Goal: Book appointment/travel/reservation

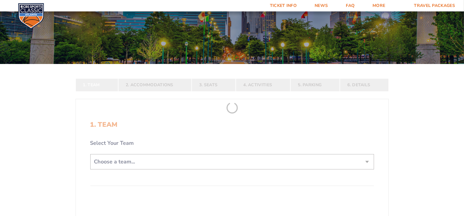
scroll to position [90, 0]
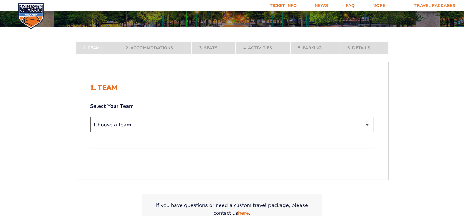
click at [369, 124] on select "Choose a team... [US_STATE] Wildcats [US_STATE] State Buckeyes [US_STATE] Tar H…" at bounding box center [232, 124] width 284 height 15
select select "12956"
click at [90, 132] on select "Choose a team... [US_STATE] Wildcats [US_STATE] State Buckeyes [US_STATE] Tar H…" at bounding box center [232, 124] width 284 height 15
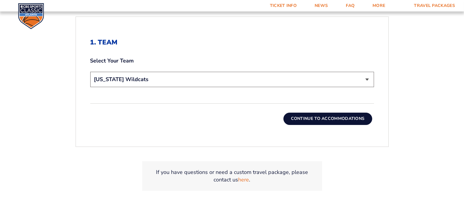
scroll to position [180, 0]
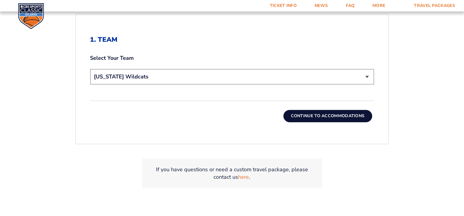
click at [322, 113] on button "Continue To Accommodations" at bounding box center [328, 116] width 89 height 12
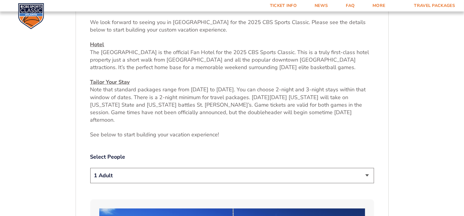
scroll to position [252, 0]
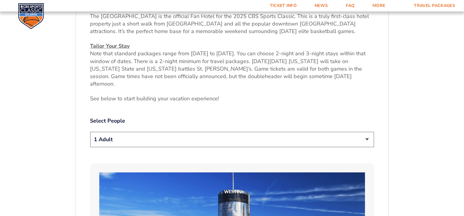
click at [368, 132] on select "1 Adult 2 Adults 3 Adults 4 Adults 2 Adults + 1 Child 2 Adults + 2 Children 2 A…" at bounding box center [232, 139] width 284 height 15
select select "2 Adults"
click at [90, 132] on select "1 Adult 2 Adults 3 Adults 4 Adults 2 Adults + 1 Child 2 Adults + 2 Children 2 A…" at bounding box center [232, 139] width 284 height 15
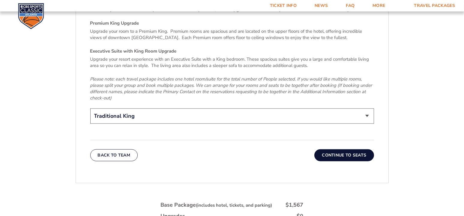
scroll to position [1002, 0]
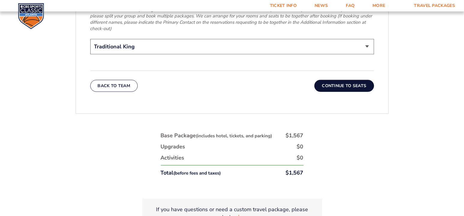
click at [337, 80] on button "Continue To Seats" at bounding box center [344, 86] width 59 height 12
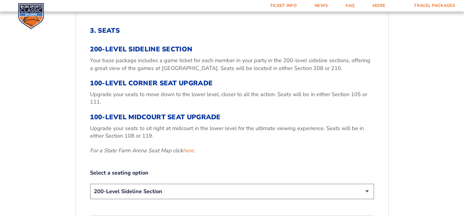
scroll to position [252, 0]
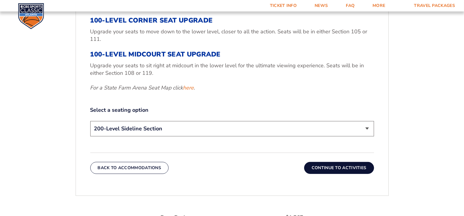
click at [369, 127] on select "200-Level Sideline Section 100-Level Corner Seat Upgrade (+$120 per person) 100…" at bounding box center [232, 128] width 284 height 15
select select "100-Level Corner Seat Upgrade"
click at [90, 121] on select "200-Level Sideline Section 100-Level Corner Seat Upgrade (+$120 per person) 100…" at bounding box center [232, 128] width 284 height 15
click at [339, 166] on button "Continue To Activities" at bounding box center [339, 168] width 70 height 12
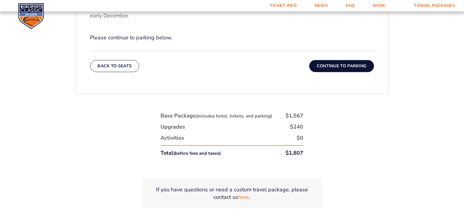
scroll to position [282, 0]
click at [335, 68] on button "Continue To Parking" at bounding box center [341, 66] width 65 height 12
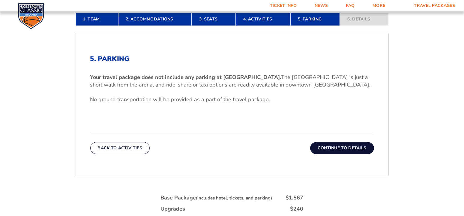
scroll to position [132, 0]
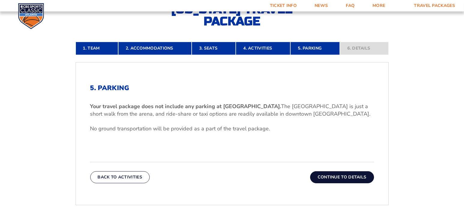
click at [346, 178] on button "Continue To Details" at bounding box center [342, 177] width 64 height 12
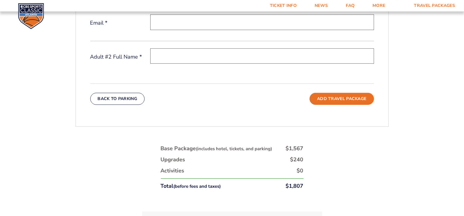
scroll to position [192, 0]
